Goal: Navigation & Orientation: Find specific page/section

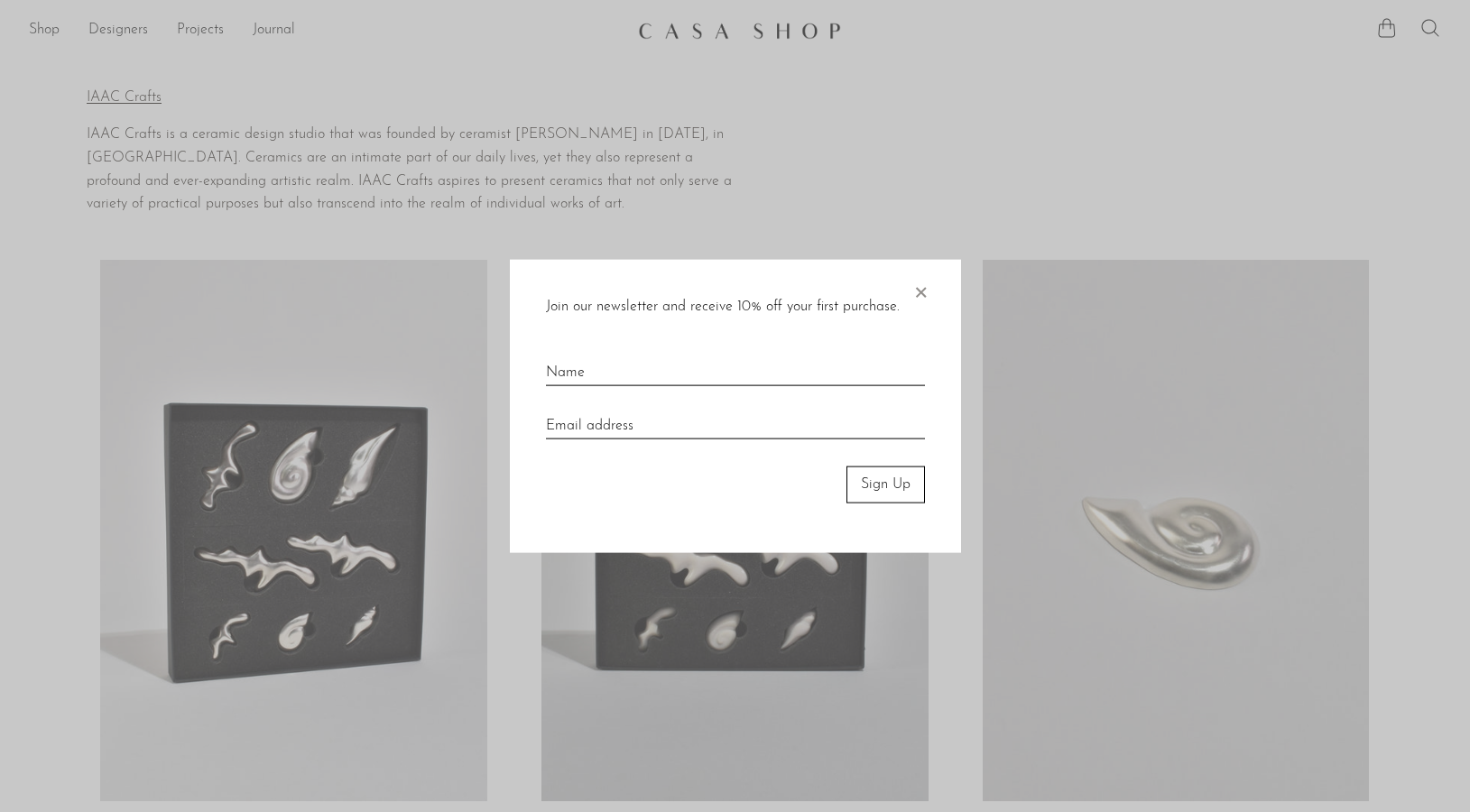
click at [918, 291] on span "×" at bounding box center [920, 288] width 18 height 58
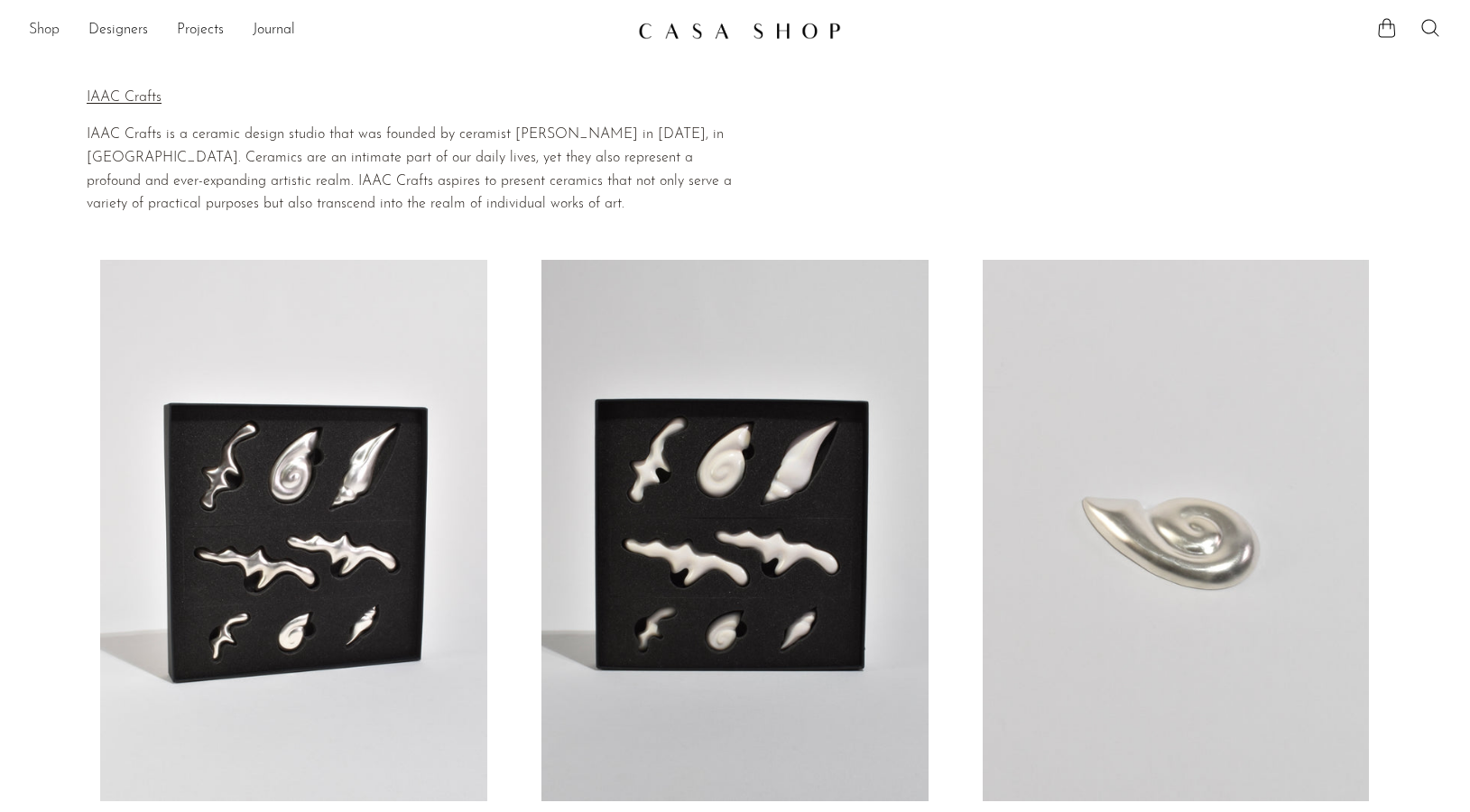
click at [43, 29] on link "Shop" at bounding box center [44, 31] width 31 height 24
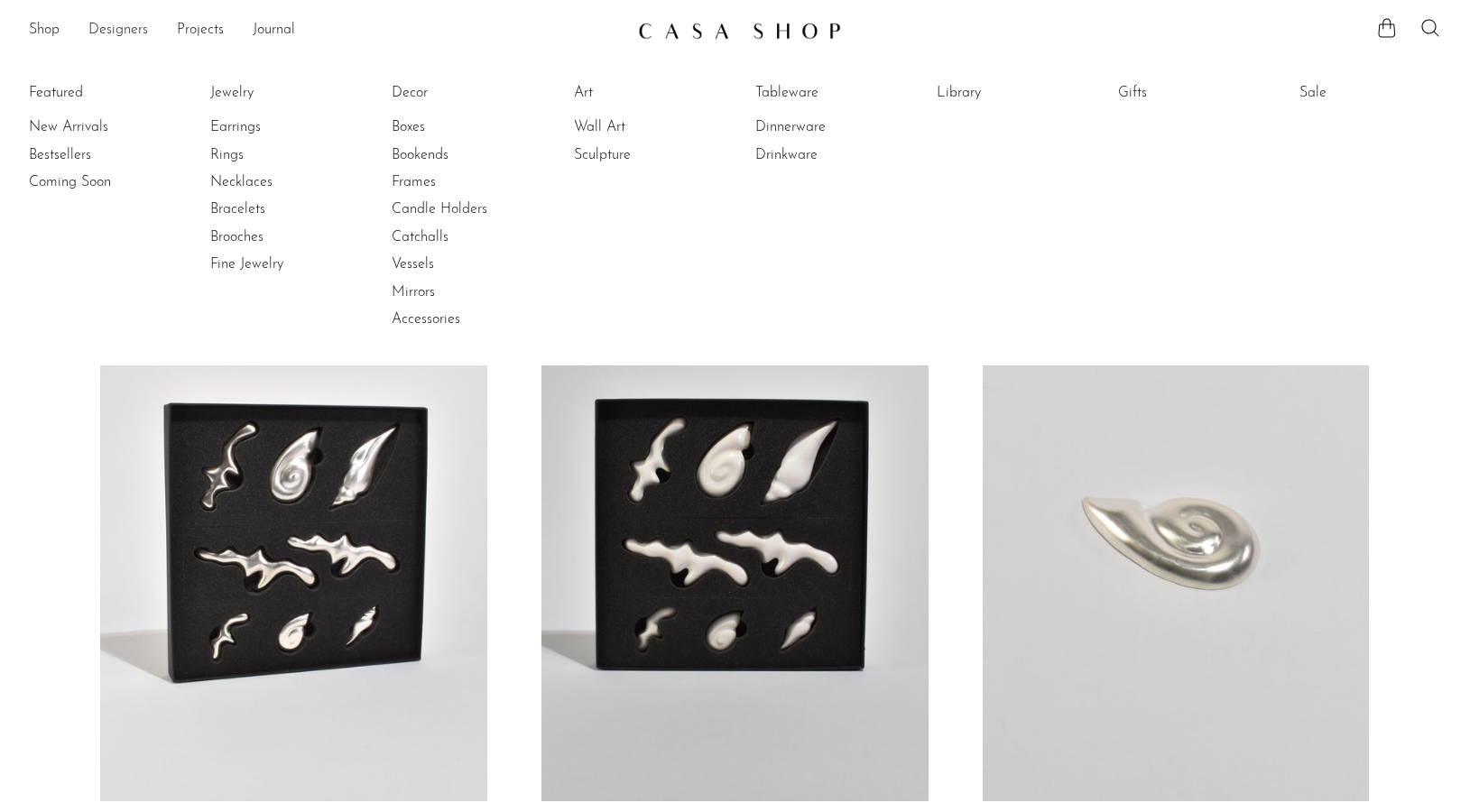
click at [106, 30] on link "Designers" at bounding box center [119, 31] width 60 height 24
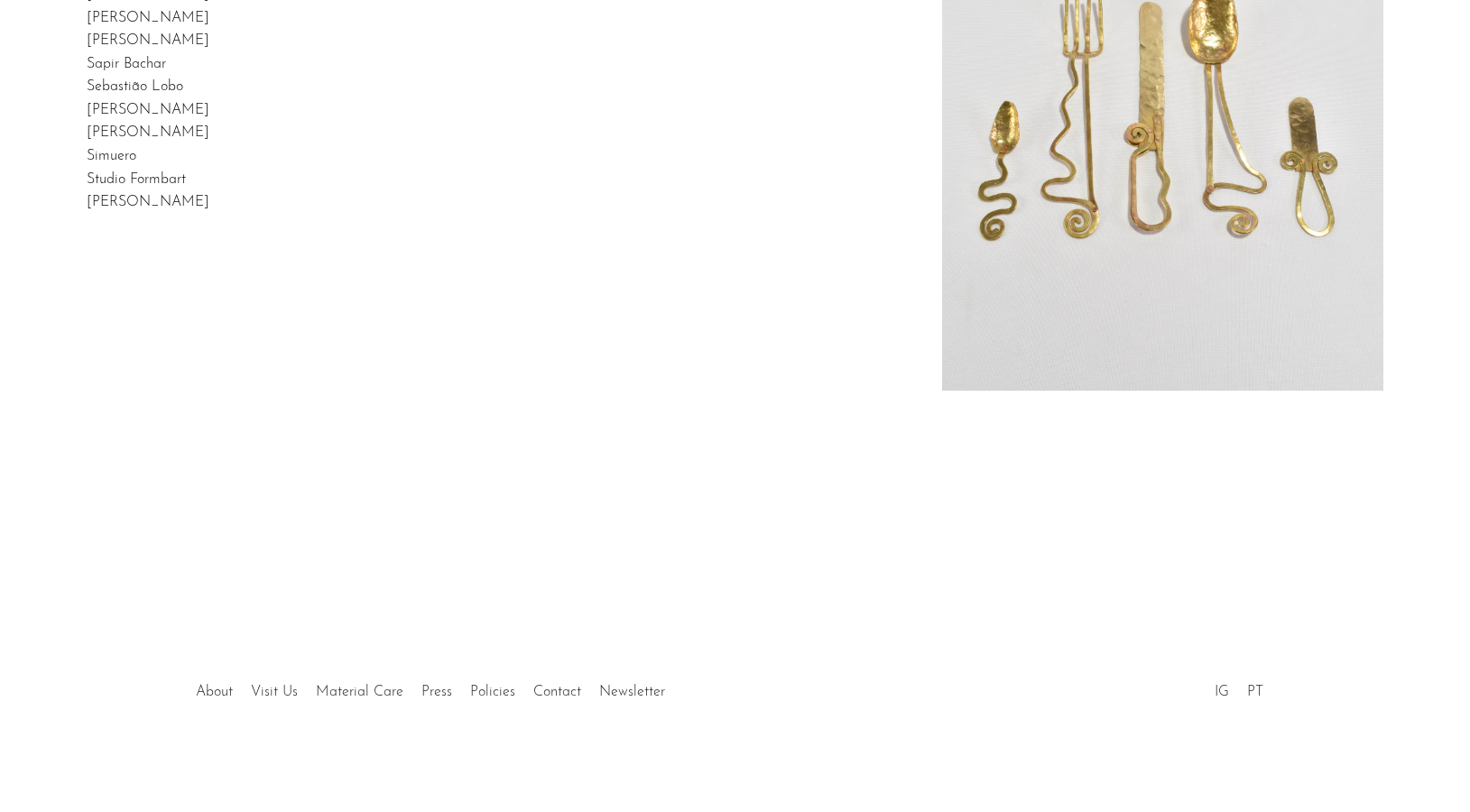
scroll to position [619, 0]
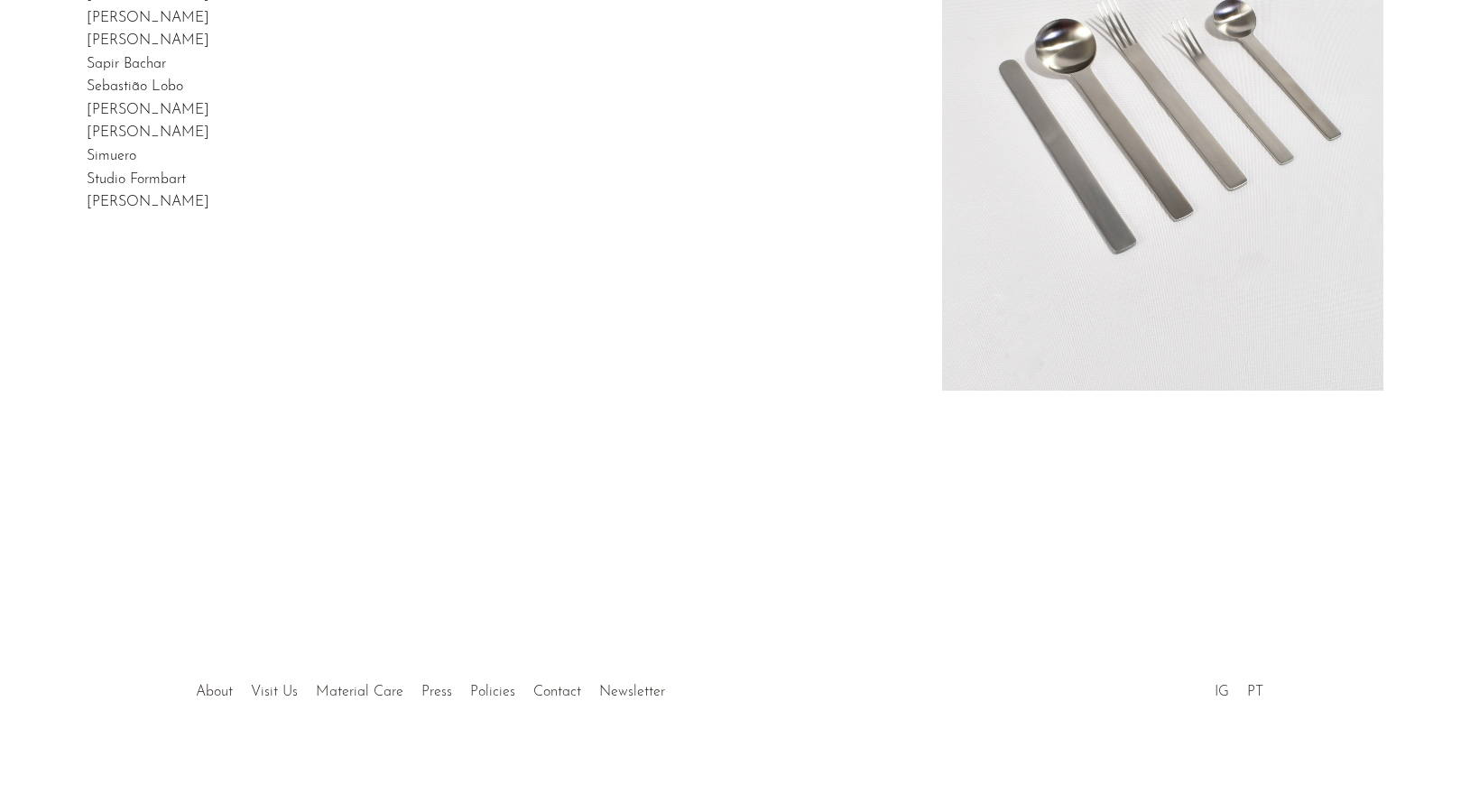
click at [210, 209] on link "[PERSON_NAME]" at bounding box center [148, 202] width 123 height 14
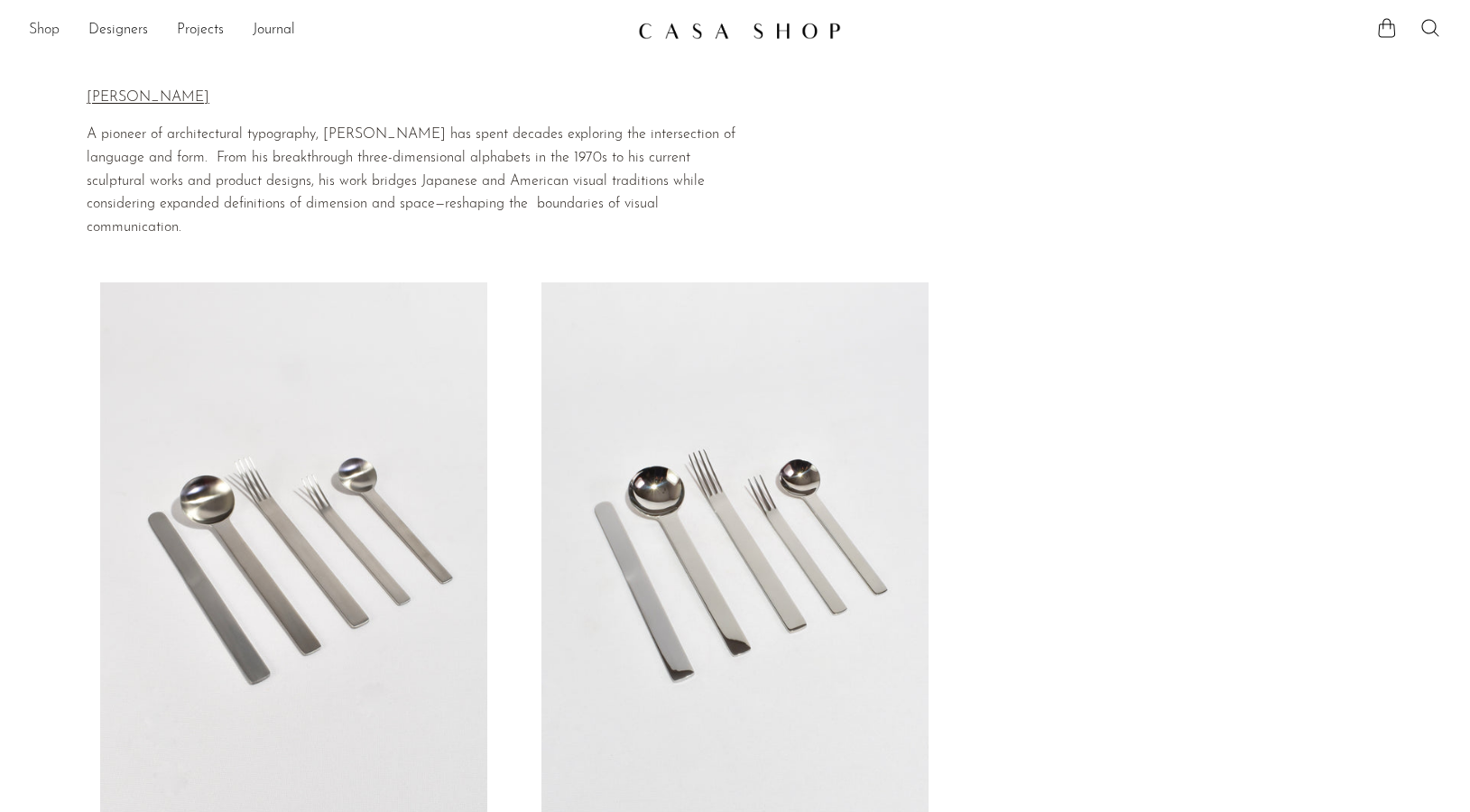
click at [55, 29] on link "Shop" at bounding box center [44, 31] width 31 height 24
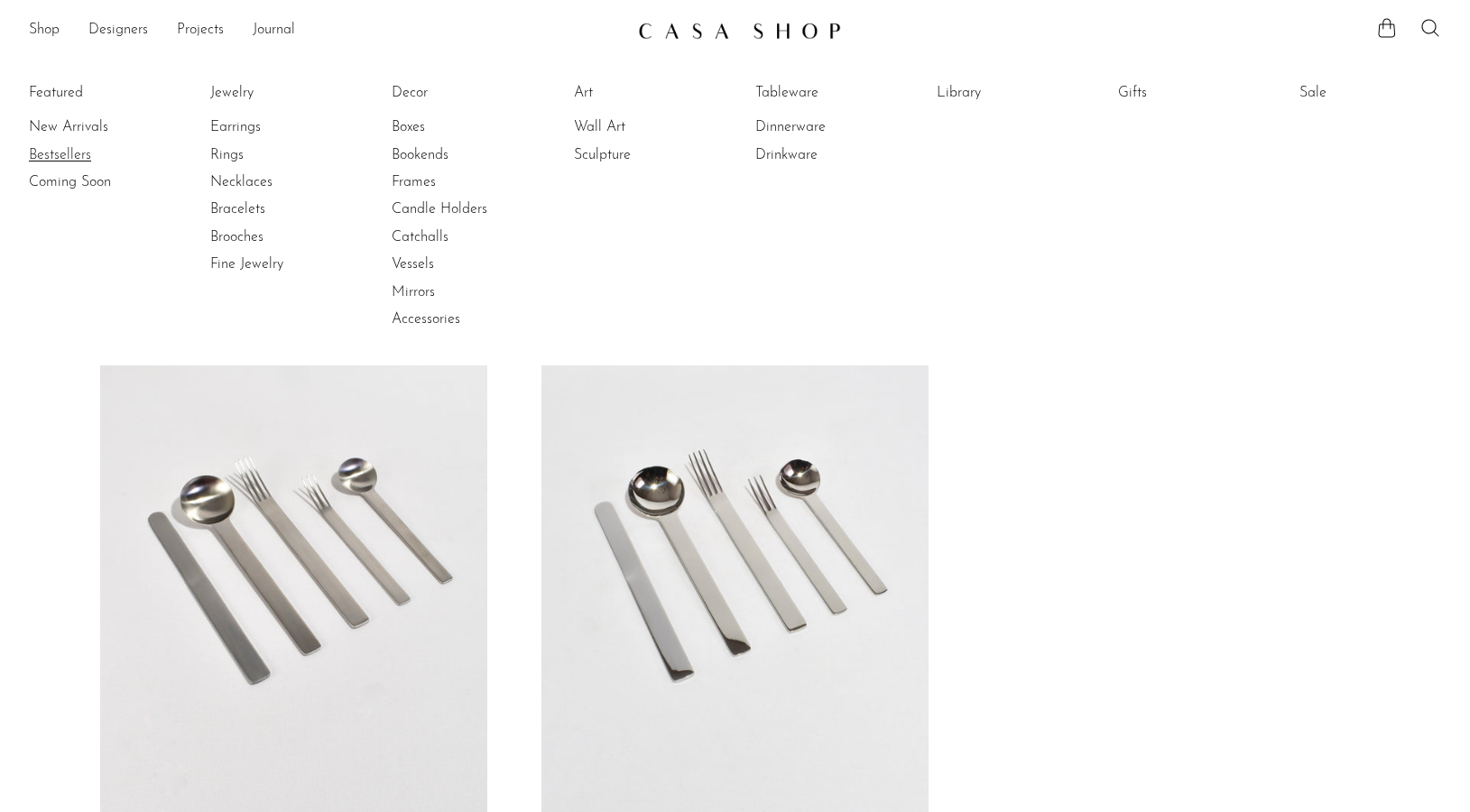
click at [64, 151] on link "Bestsellers" at bounding box center [97, 156] width 136 height 20
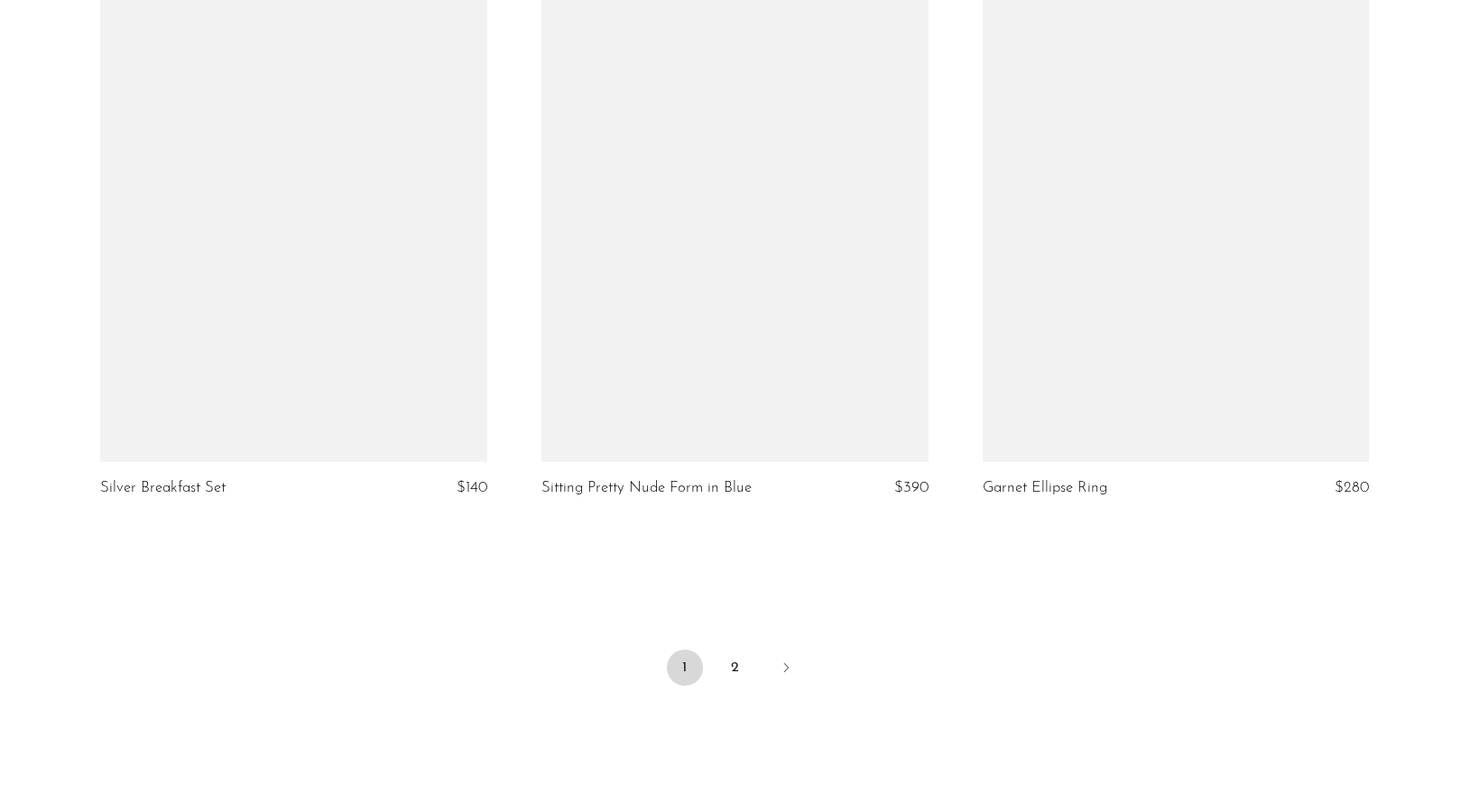
scroll to position [7093, 0]
